Goal: Find specific page/section: Find specific page/section

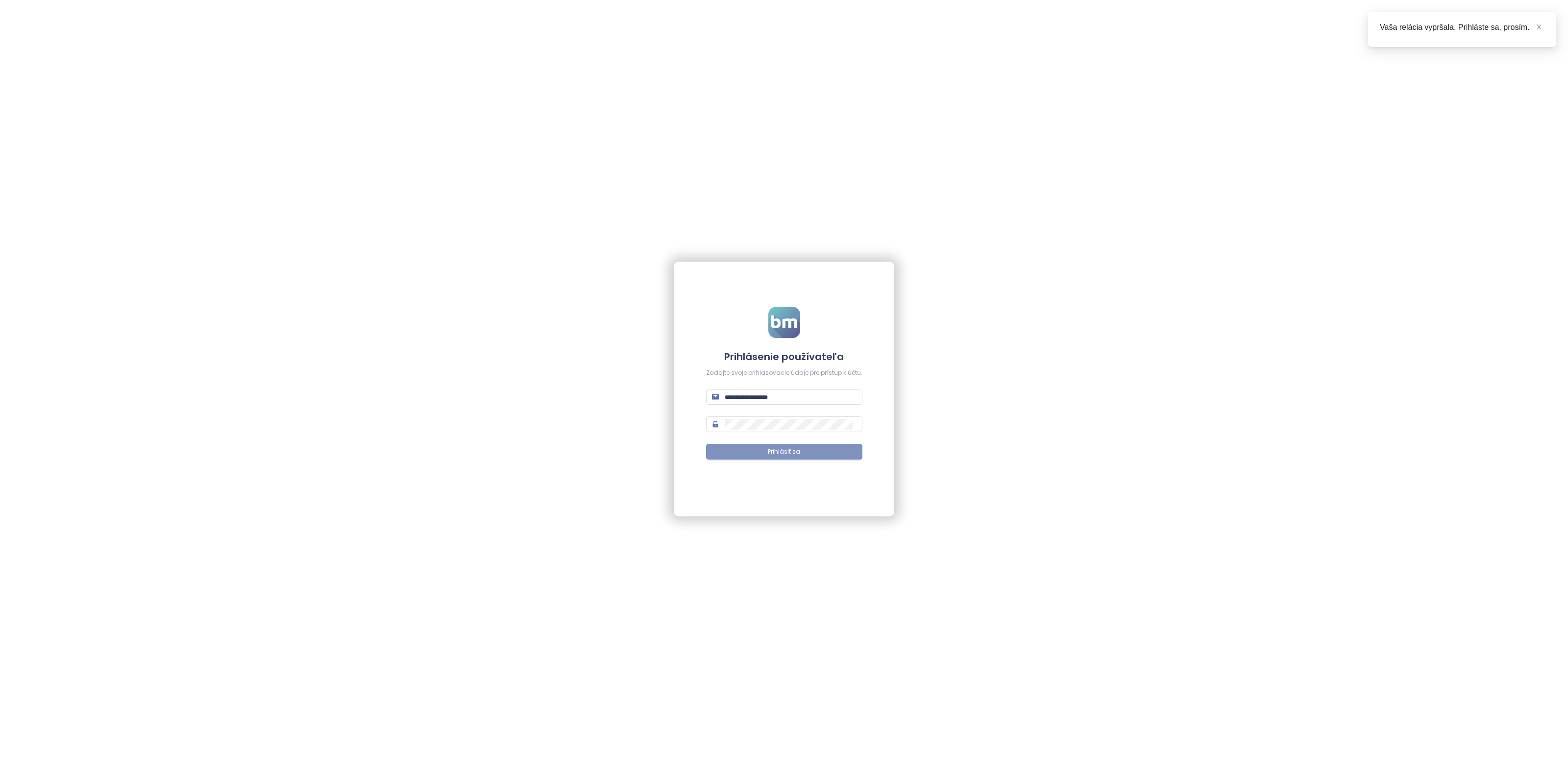
type input "**********"
click at [777, 449] on span "Prihlásiť sa" at bounding box center [784, 451] width 32 height 9
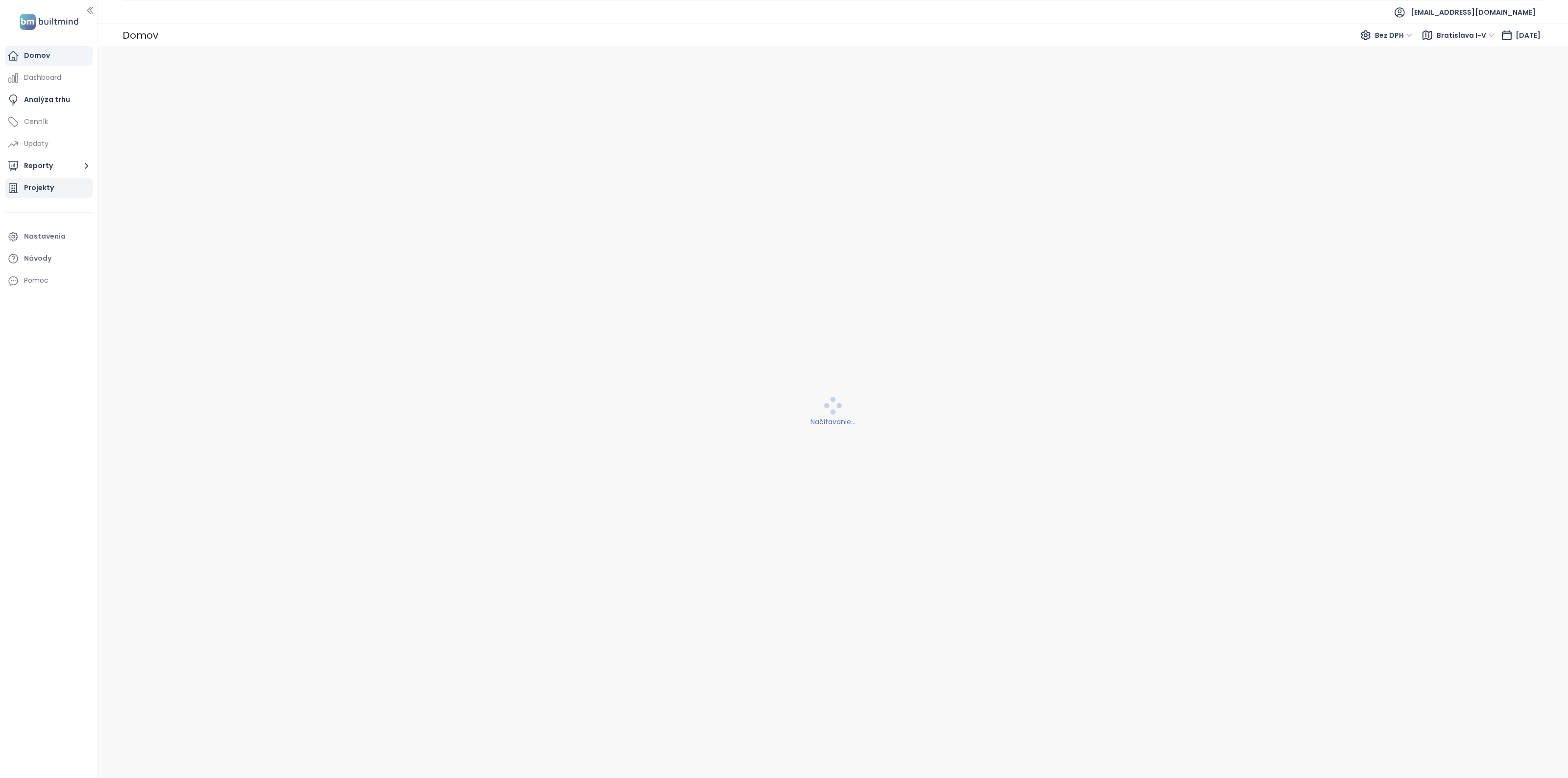
click at [38, 193] on div "Projekty" at bounding box center [39, 188] width 30 height 12
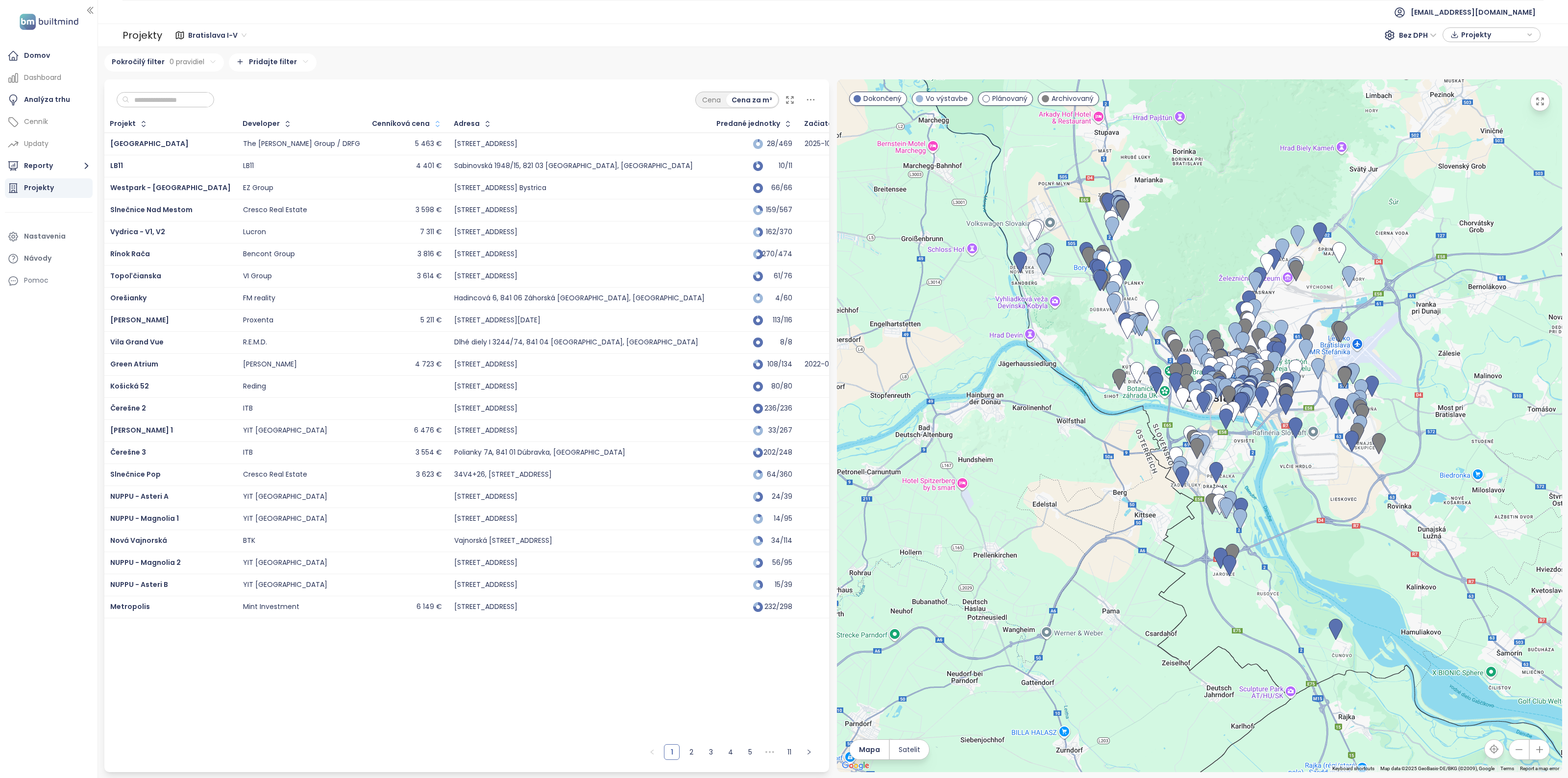
click at [433, 121] on icon "button" at bounding box center [438, 124] width 10 height 10
